Goal: Task Accomplishment & Management: Manage account settings

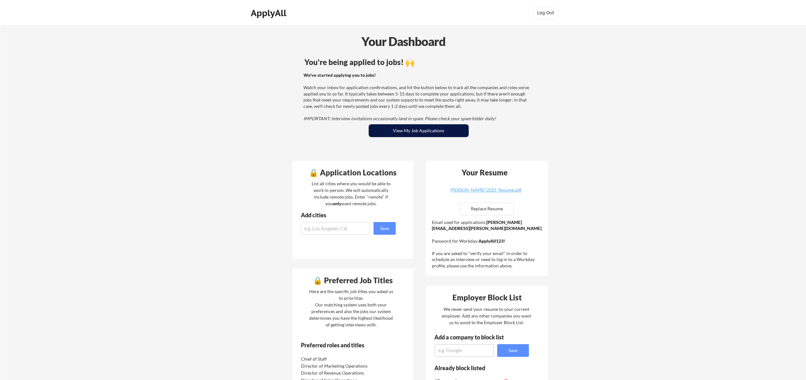
click at [404, 130] on button "View My Job Applications" at bounding box center [419, 130] width 100 height 13
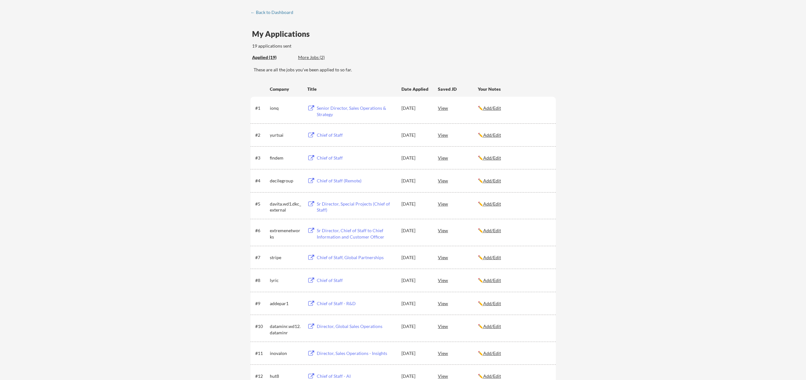
scroll to position [26, 0]
click at [263, 16] on link "← Back to Dashboard" at bounding box center [275, 14] width 48 height 6
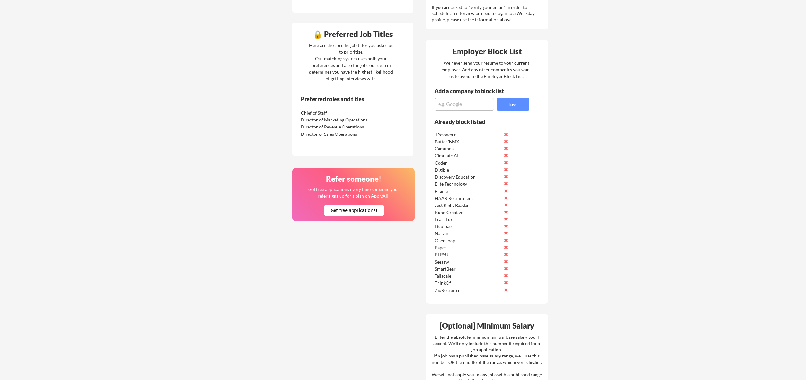
scroll to position [252, 0]
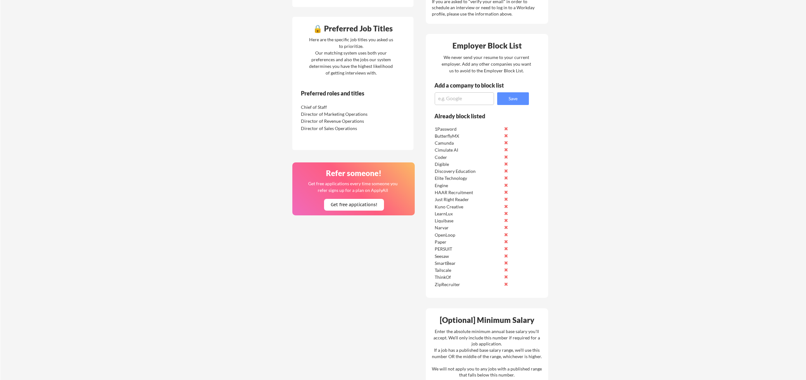
click at [445, 100] on textarea at bounding box center [464, 98] width 59 height 13
type textarea "Zearch"
click at [526, 97] on button "Save" at bounding box center [513, 98] width 32 height 13
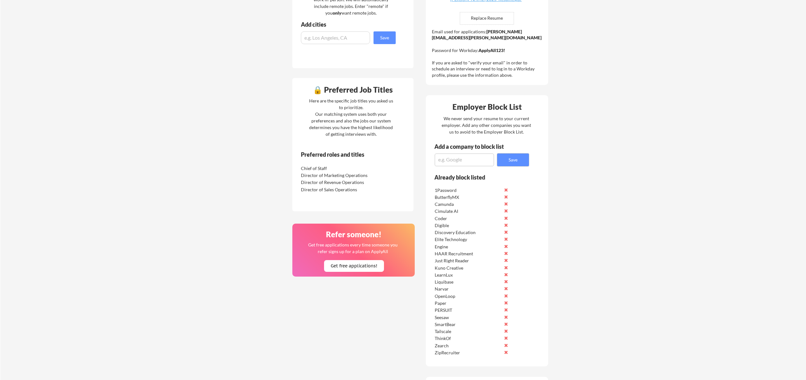
scroll to position [0, 0]
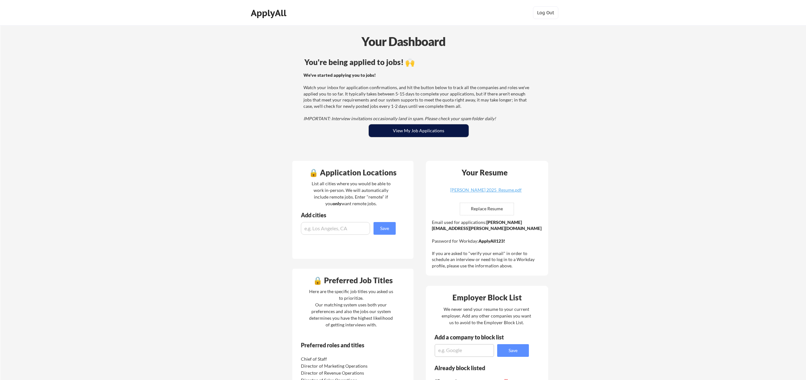
click at [415, 134] on button "View My Job Applications" at bounding box center [419, 130] width 100 height 13
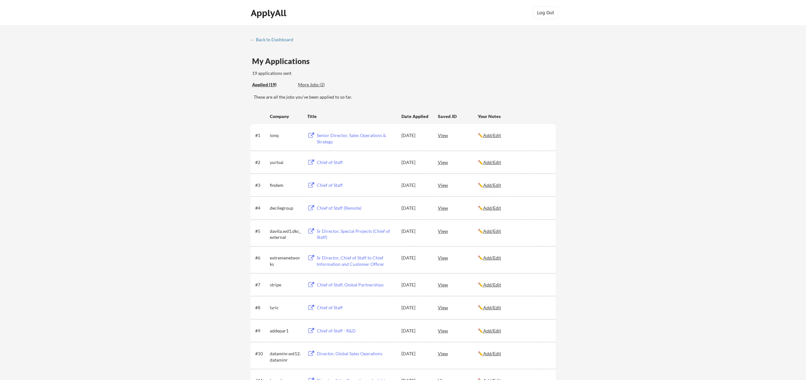
click at [346, 208] on div "Chief of Staff (Remote)" at bounding box center [356, 208] width 79 height 6
click at [334, 308] on div "Chief of Staff" at bounding box center [356, 307] width 79 height 6
click at [338, 257] on div "Sr Director, Chief of Staff to Chief Information and Customer Officer" at bounding box center [356, 261] width 79 height 12
click at [338, 331] on div "Chief of Staff - R&D" at bounding box center [356, 331] width 79 height 6
click at [274, 40] on div "← Back to Dashboard" at bounding box center [275, 39] width 48 height 4
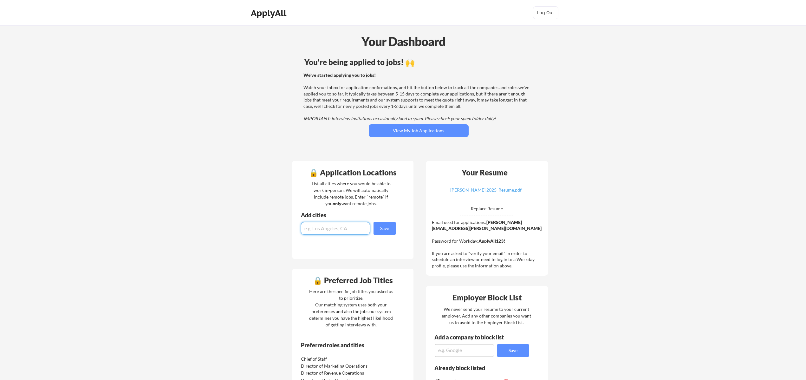
click at [340, 231] on input "input" at bounding box center [335, 228] width 69 height 13
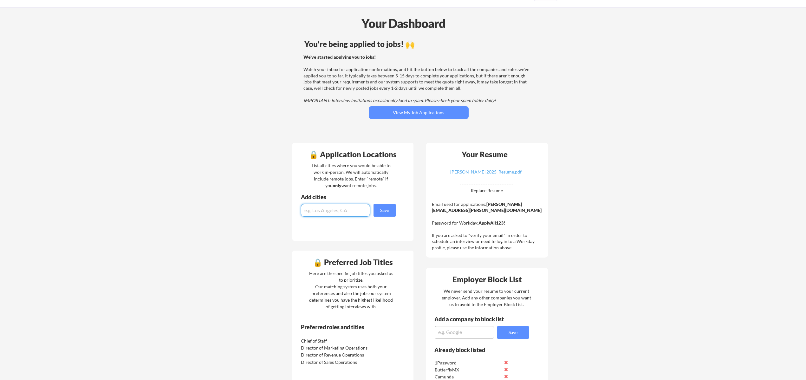
scroll to position [51, 0]
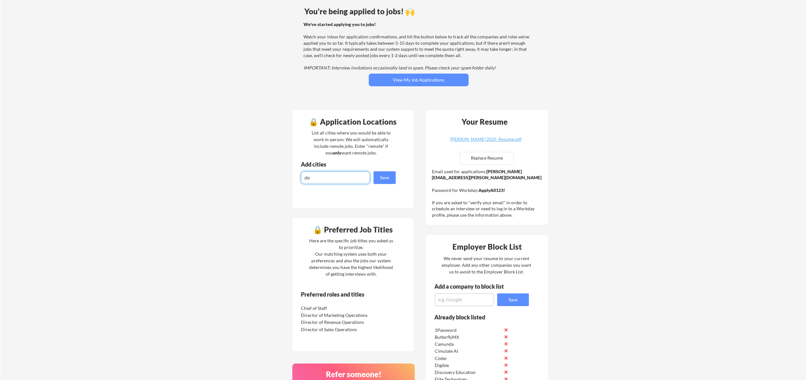
type input "d"
type input "[GEOGRAPHIC_DATA], [GEOGRAPHIC_DATA]"
click at [382, 177] on button "Save" at bounding box center [385, 177] width 22 height 13
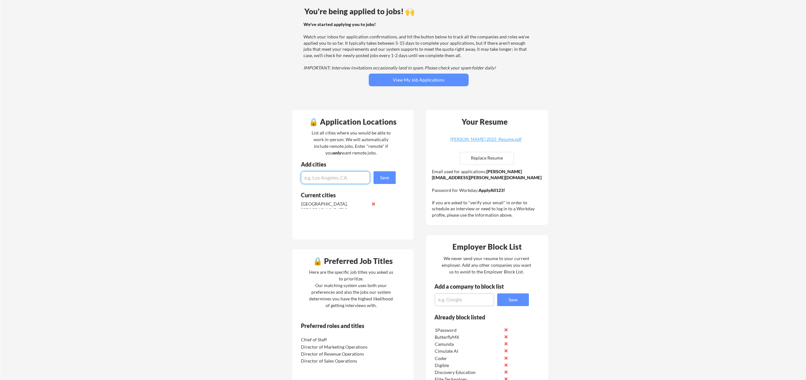
type input "E"
type input "[GEOGRAPHIC_DATA], [GEOGRAPHIC_DATA]"
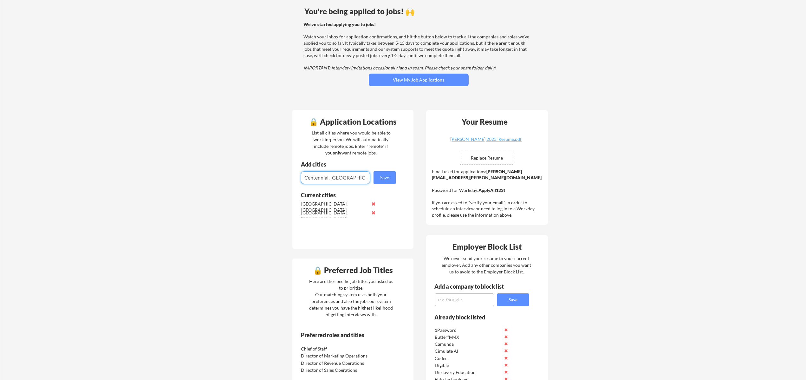
type input "Centennial, [GEOGRAPHIC_DATA]"
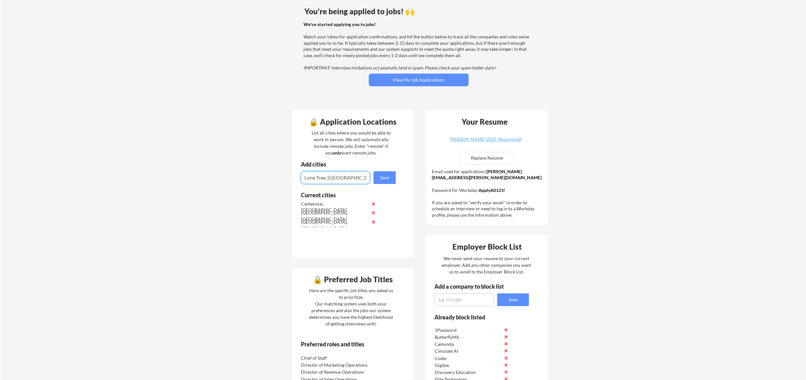
type input "Lone Tree, [GEOGRAPHIC_DATA]"
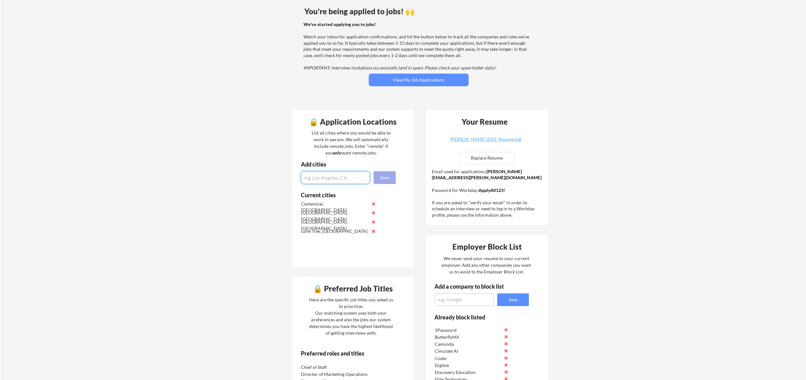
click at [391, 176] on button "Save" at bounding box center [385, 177] width 22 height 13
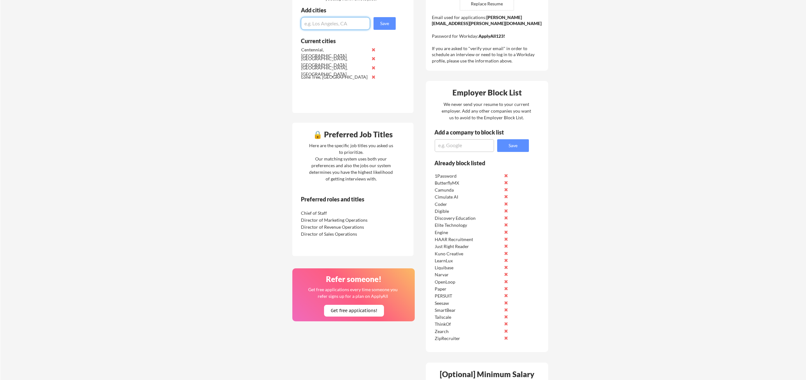
scroll to position [237, 0]
